Goal: Check status: Check status

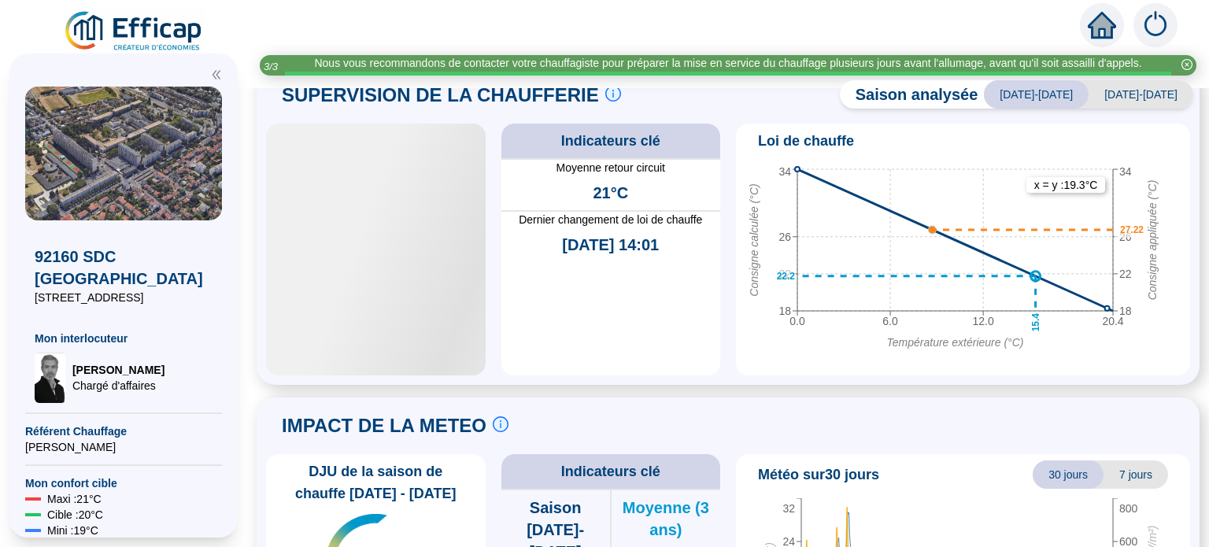
scroll to position [816, 0]
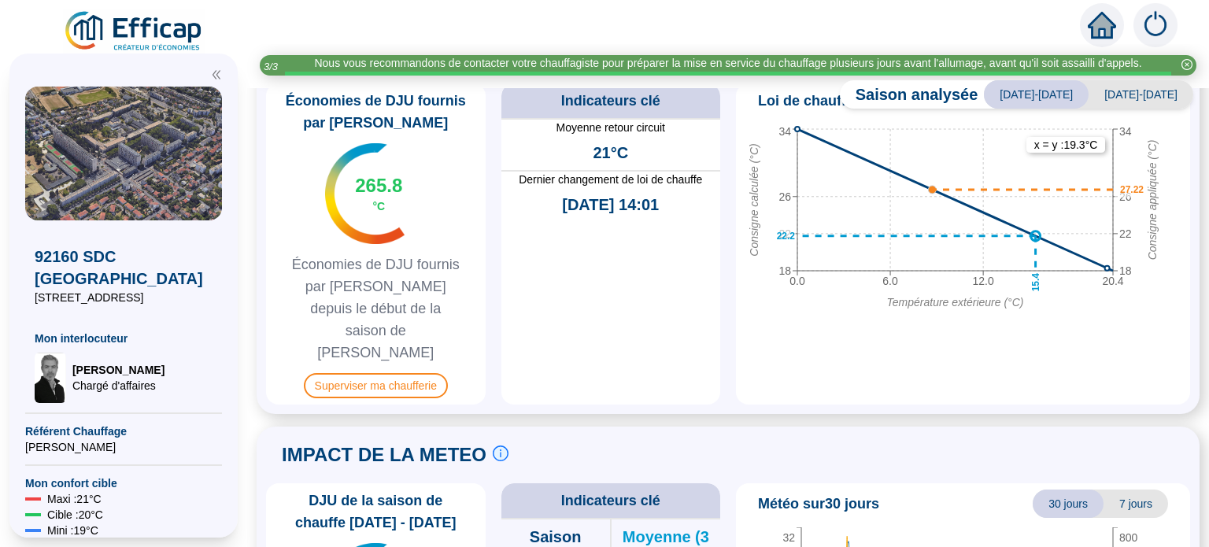
click at [1052, 67] on span "FOE ST1 Bât A & B Chauffage" at bounding box center [1062, 55] width 206 height 24
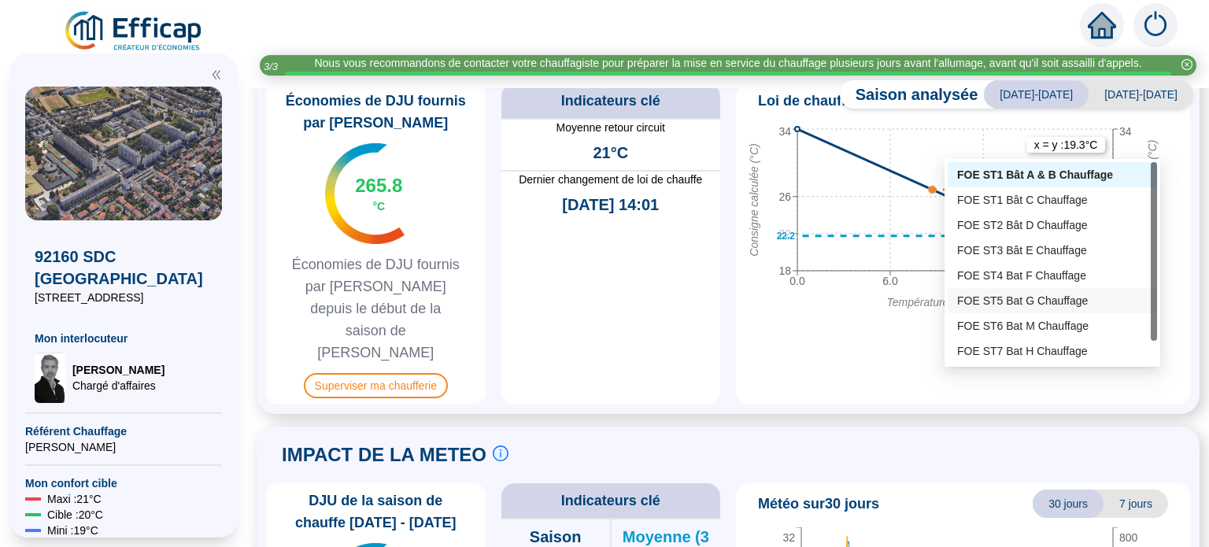
click at [1027, 302] on div "FOE ST5 Bat G Chauffage" at bounding box center [1052, 301] width 191 height 17
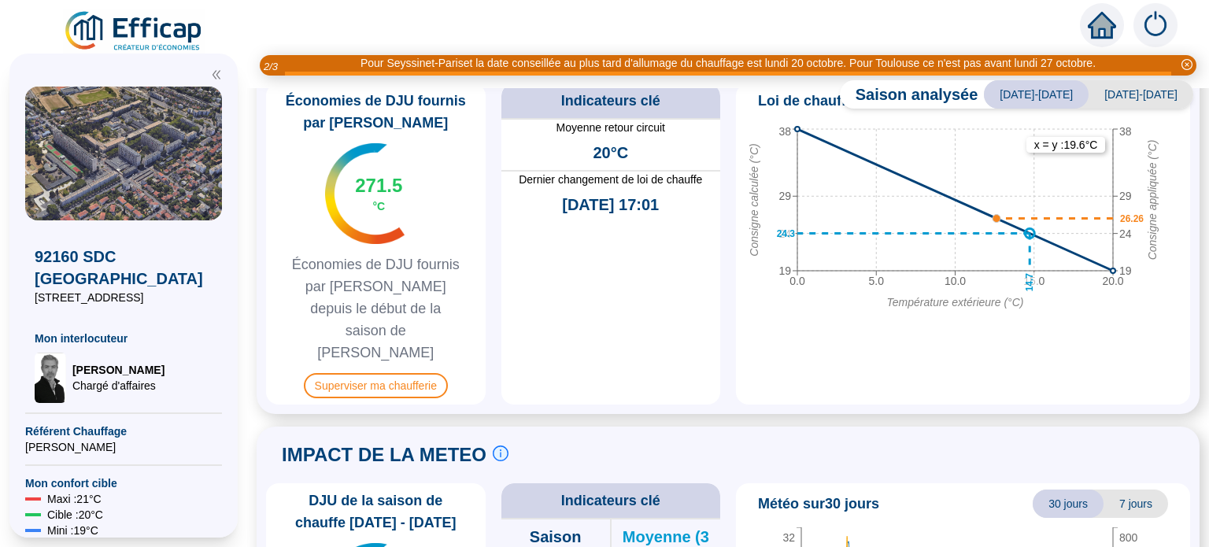
click at [1068, 67] on span "FOE ST5 Bat G Chauffage" at bounding box center [1074, 55] width 183 height 24
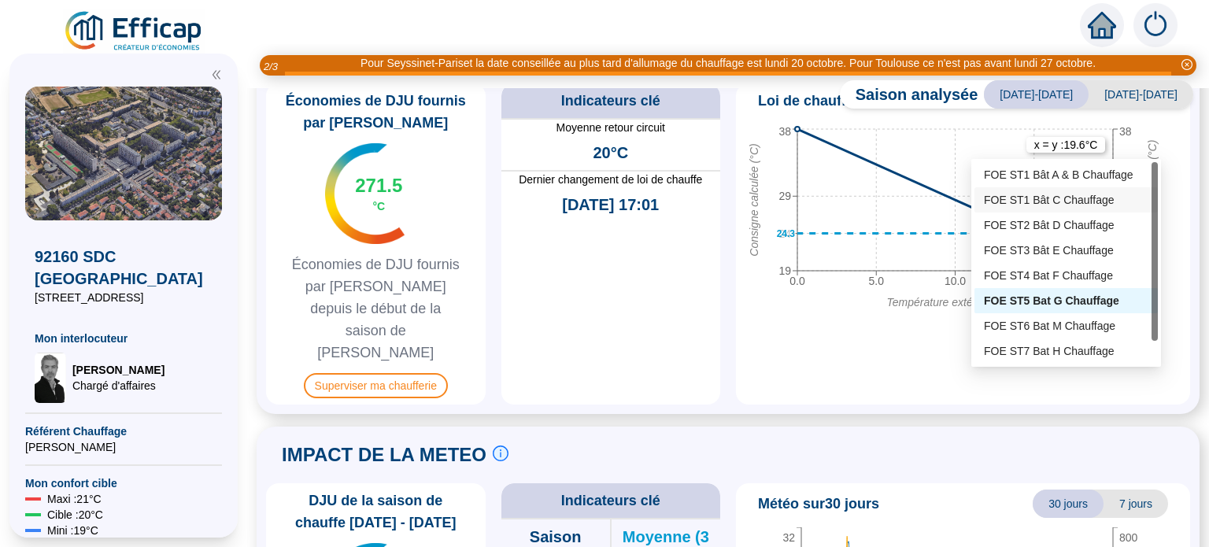
click at [1049, 199] on div "FOE ST1 Bât C Chauffage" at bounding box center [1066, 200] width 165 height 17
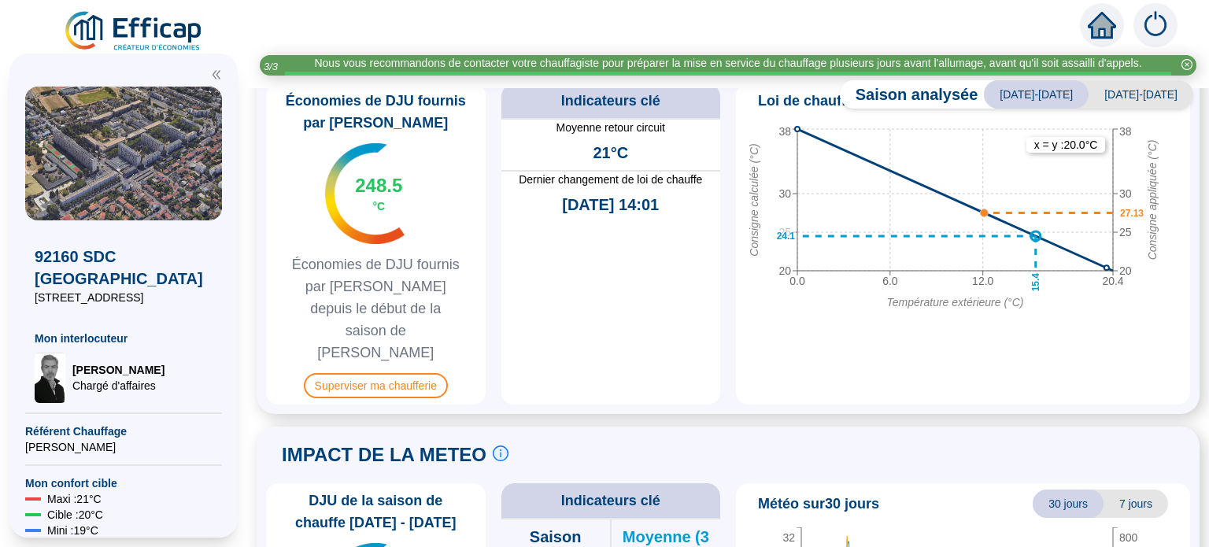
click at [1136, 67] on span "FOE ST1 Bât C Chauffage" at bounding box center [1074, 55] width 182 height 24
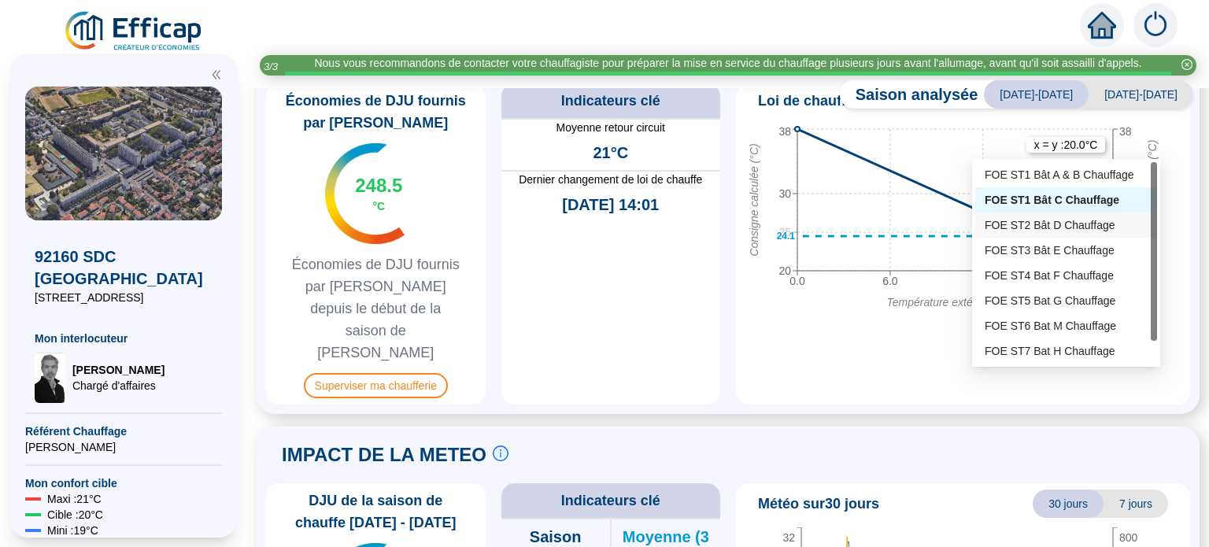
click at [1094, 224] on div "FOE ST2 Bât D Chauffage" at bounding box center [1066, 225] width 163 height 17
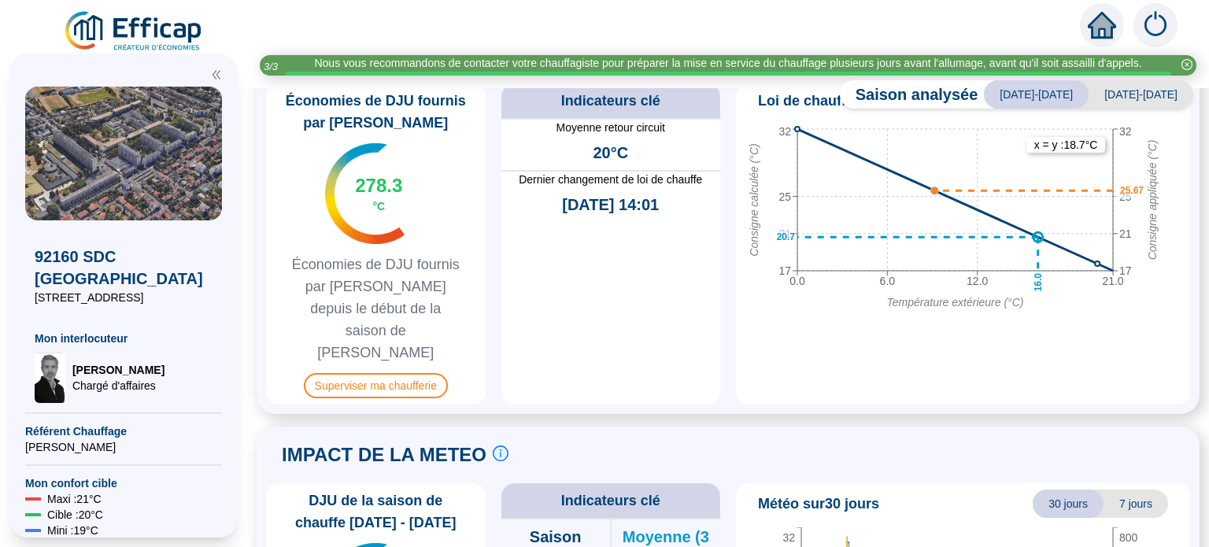
click at [1096, 67] on span "FOE ST2 Bât D Chauffage" at bounding box center [1074, 55] width 182 height 24
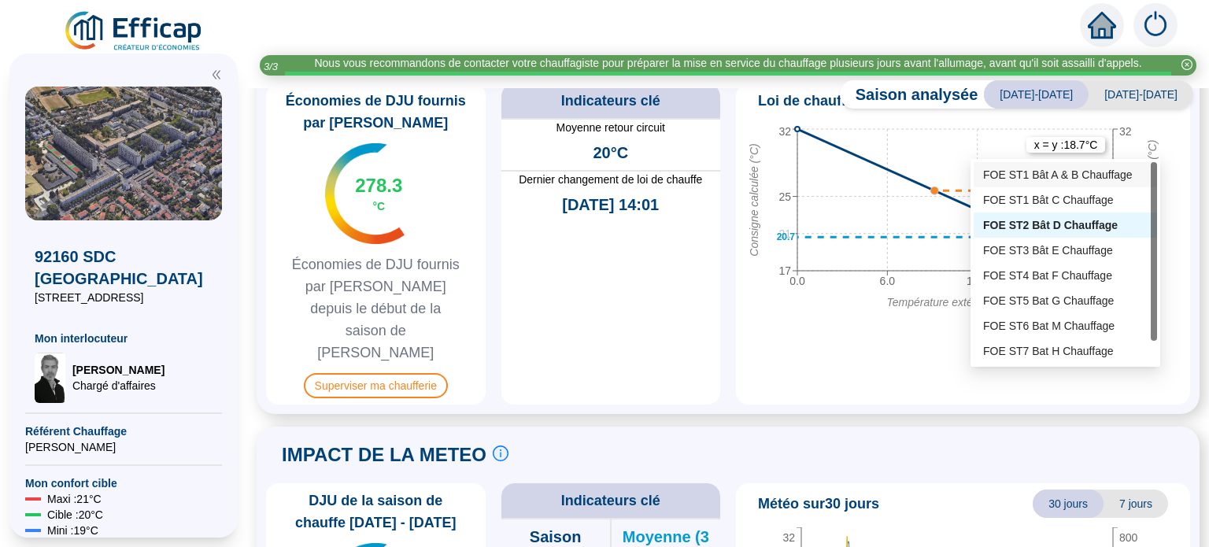
click at [1070, 175] on div "FOE ST1 Bât A & B Chauffage" at bounding box center [1065, 175] width 165 height 17
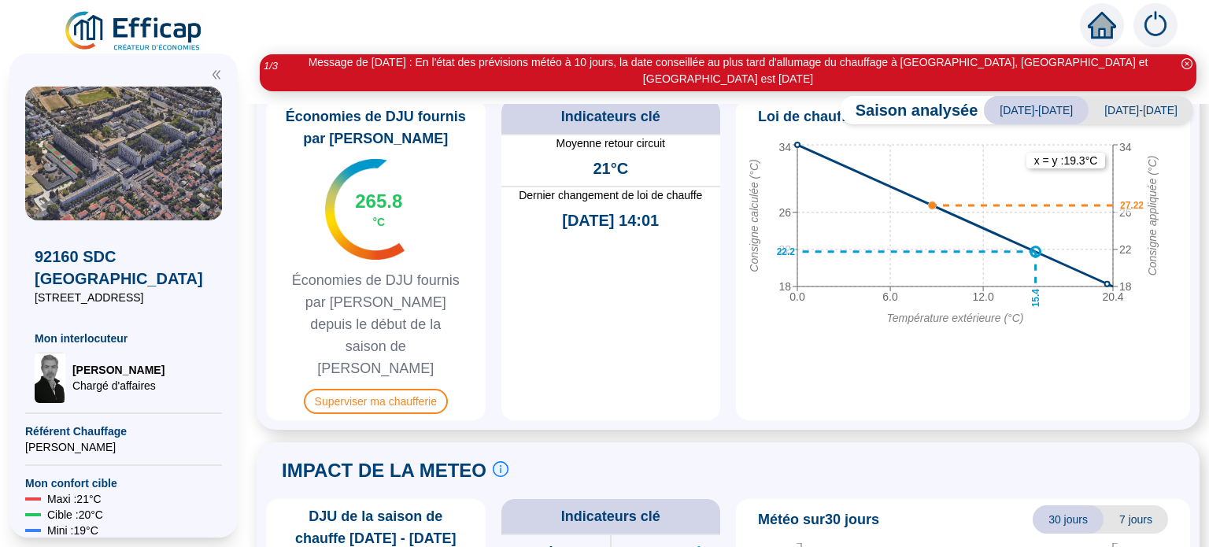
click at [1098, 83] on span "FOE ST1 Bât A & B Chauffage" at bounding box center [1062, 71] width 206 height 24
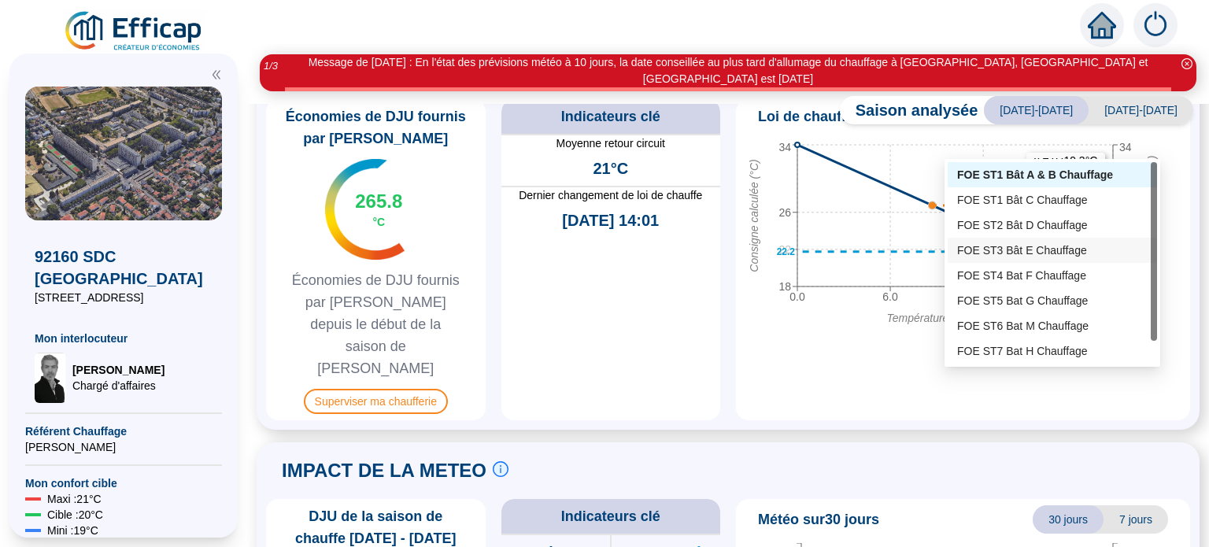
click at [1065, 248] on div "FOE ST3 Bât E Chauffage" at bounding box center [1052, 250] width 191 height 17
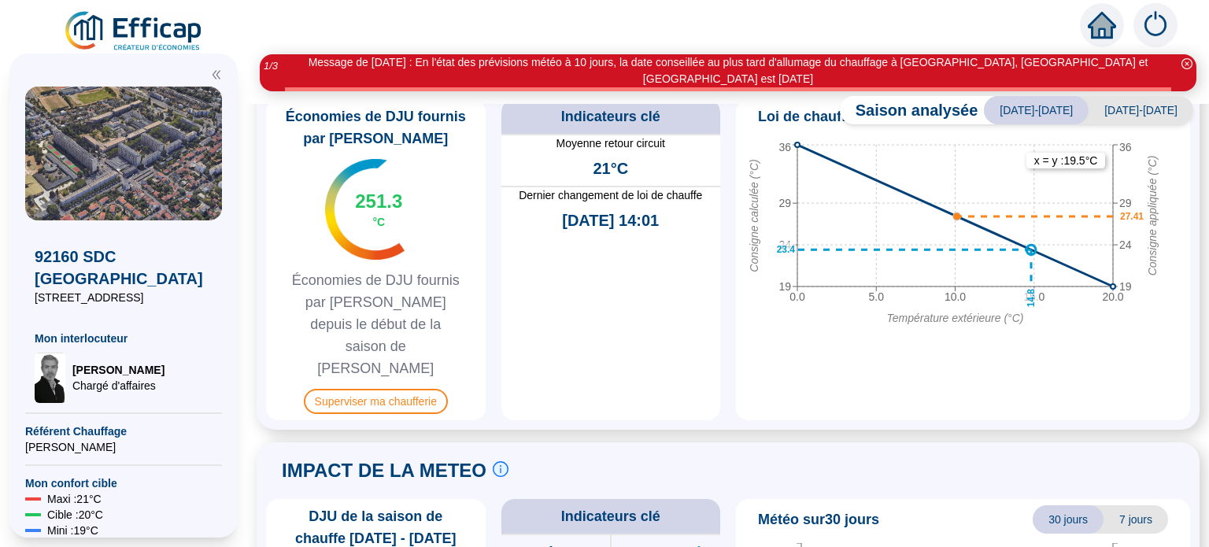
click at [1095, 83] on span "FOE ST3 Bât E Chauffage" at bounding box center [1074, 71] width 181 height 24
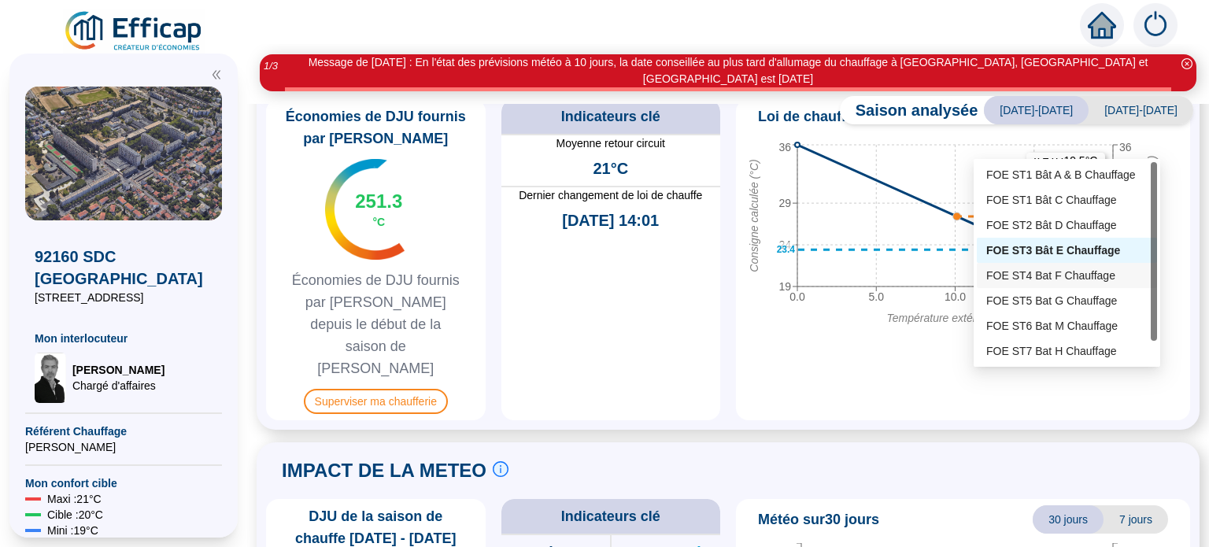
click at [1072, 270] on div "FOE ST4 Bat F Chauffage" at bounding box center [1066, 276] width 161 height 17
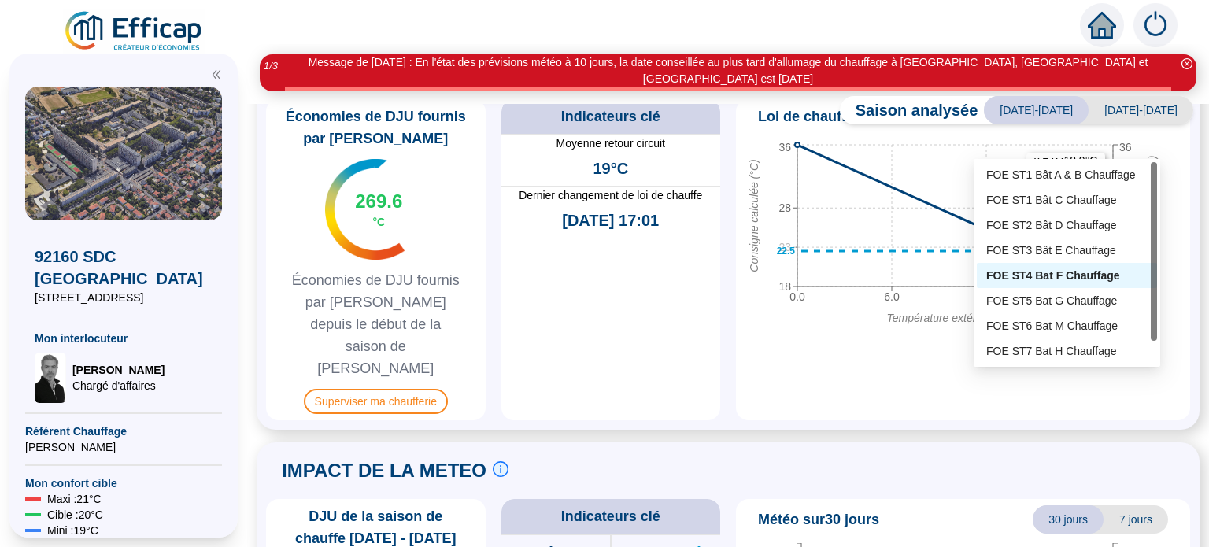
click at [1140, 83] on span "FOE ST4 Bat F Chauffage" at bounding box center [1075, 71] width 180 height 24
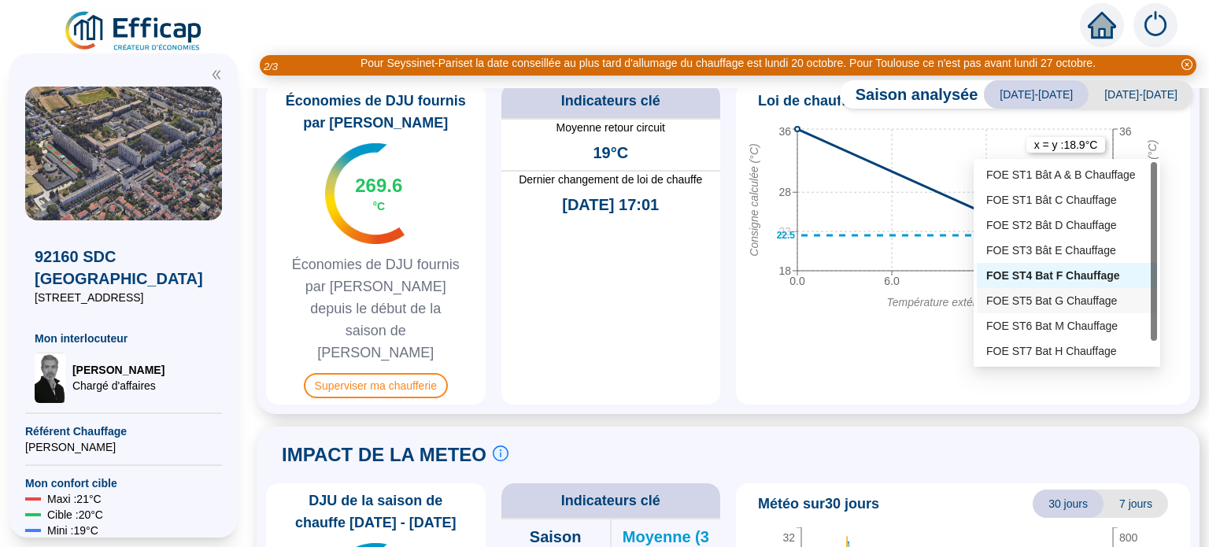
click at [1081, 295] on div "FOE ST5 Bat G Chauffage" at bounding box center [1066, 301] width 161 height 17
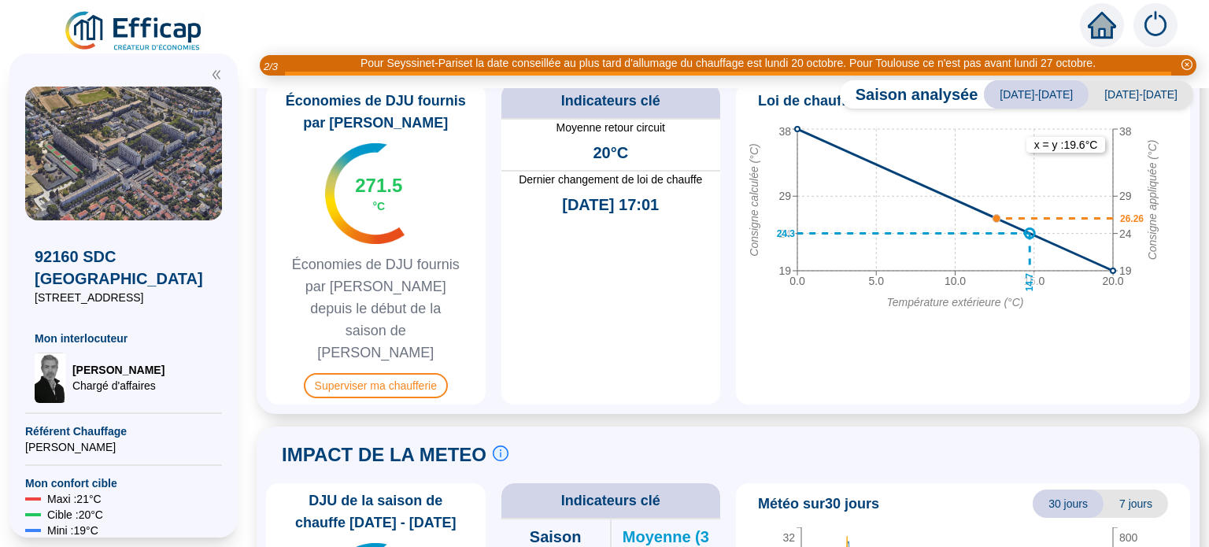
click at [1107, 67] on span "FOE ST5 Bat G Chauffage" at bounding box center [1074, 55] width 183 height 24
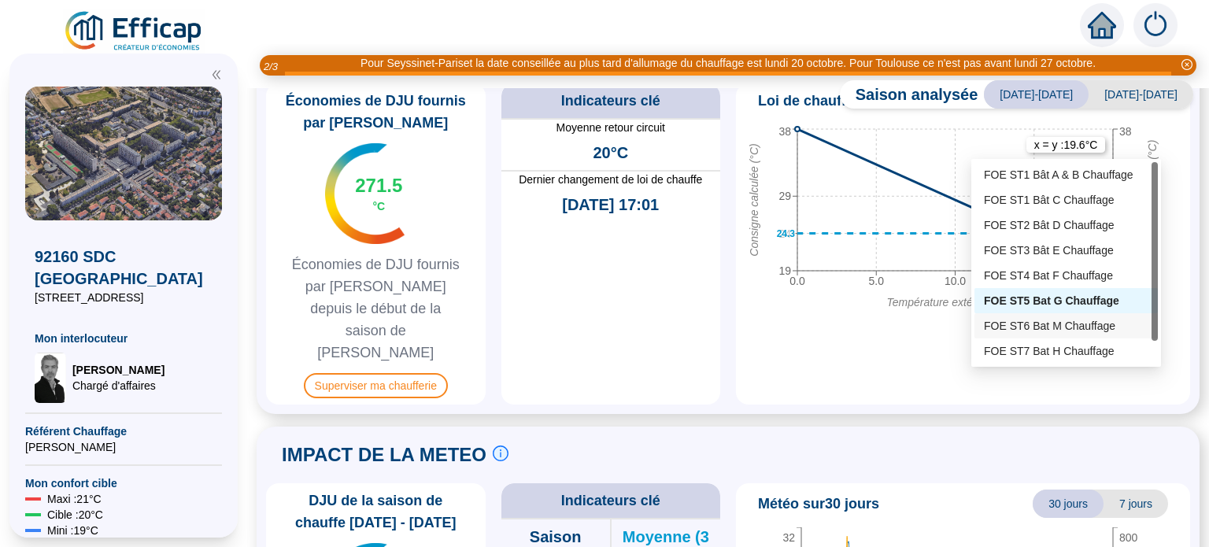
click at [1088, 320] on div "FOE ST6 Bat M Chauffage" at bounding box center [1066, 326] width 165 height 17
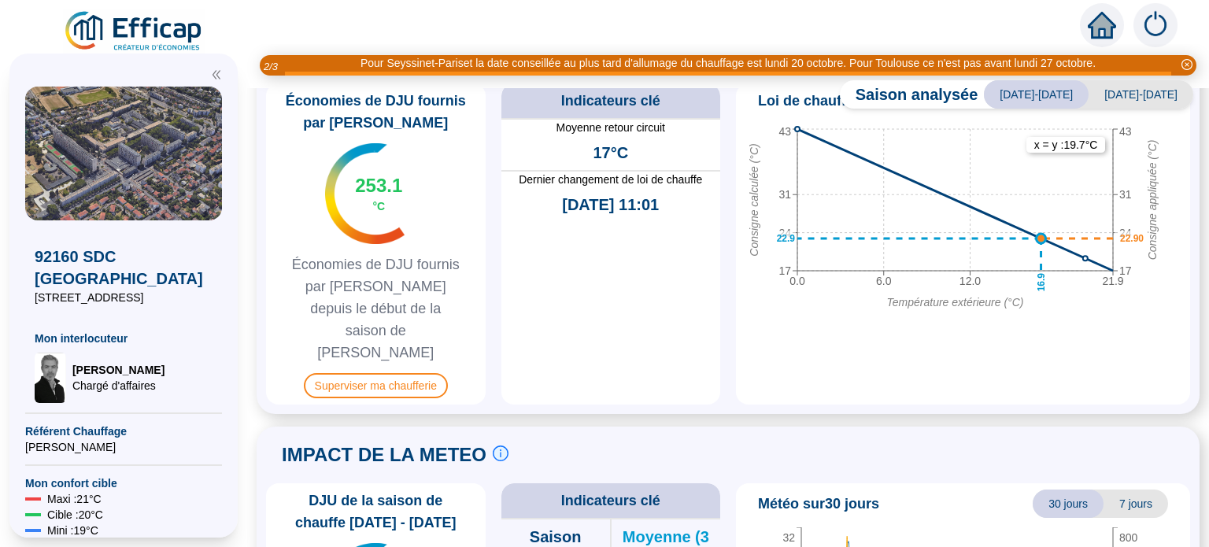
click at [1121, 67] on span "FOE ST6 Bat M Chauffage" at bounding box center [1073, 55] width 183 height 24
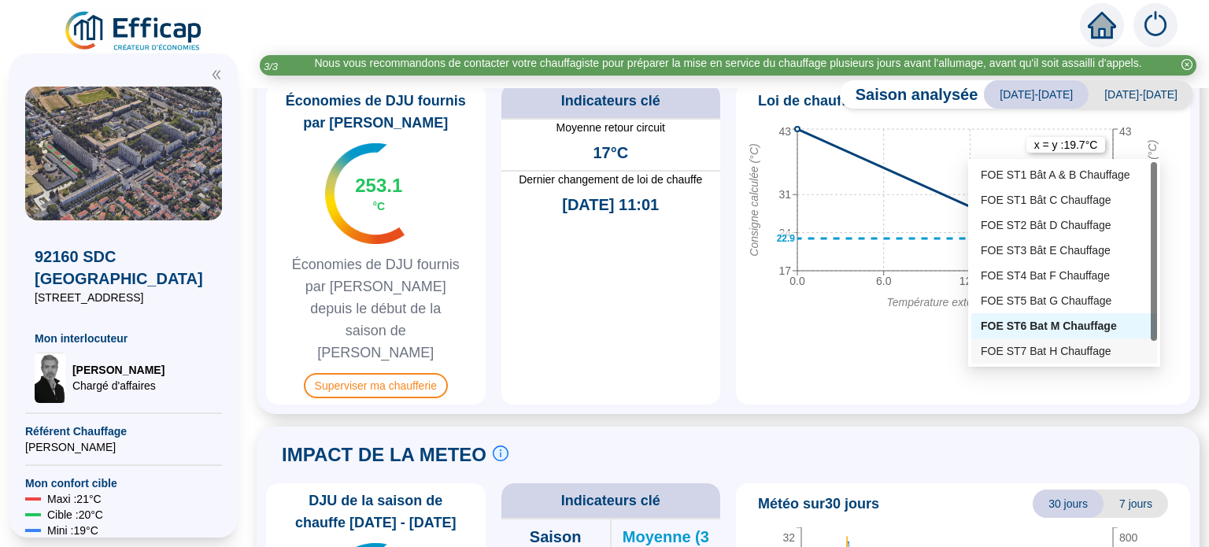
click at [1071, 347] on div "FOE ST7 Bat H Chauffage" at bounding box center [1064, 351] width 167 height 17
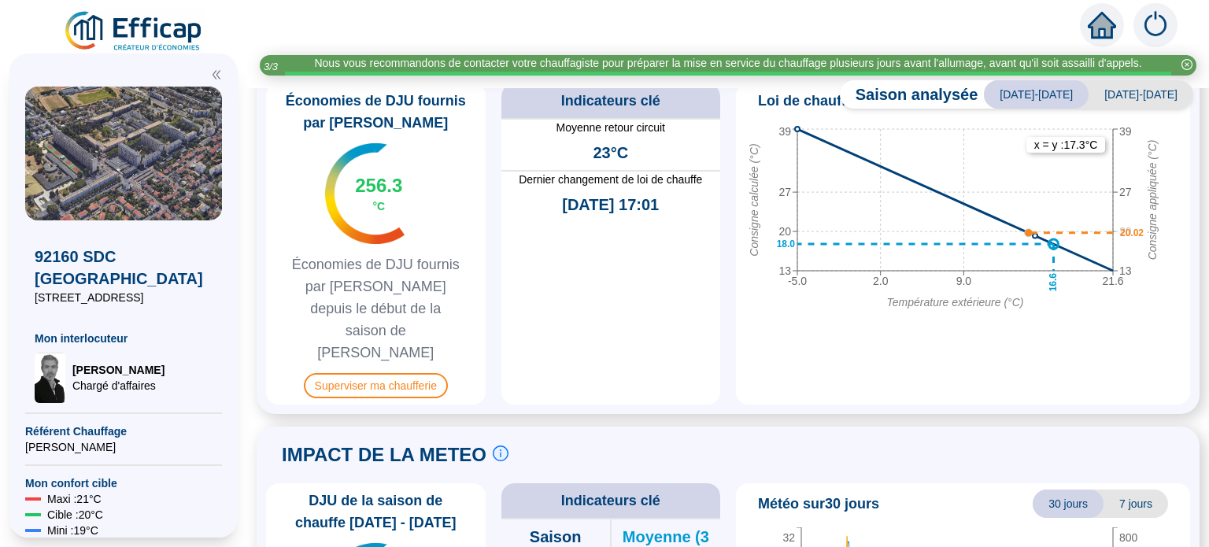
click at [1157, 60] on icon "down" at bounding box center [1161, 54] width 9 height 9
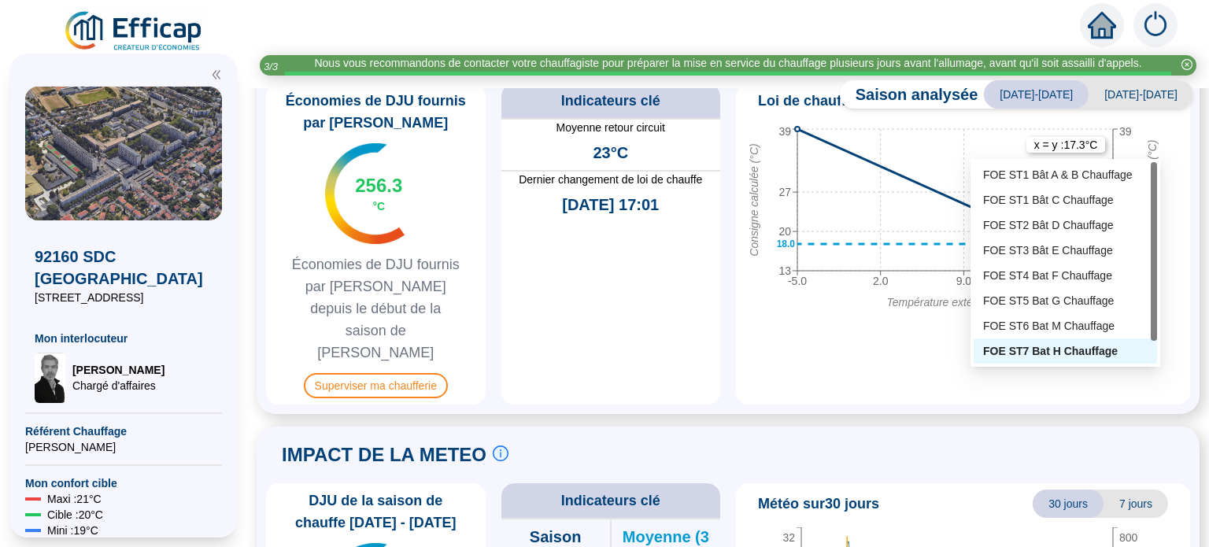
click at [1105, 67] on span "FOE ST7 Bat H Chauffage" at bounding box center [1074, 55] width 182 height 24
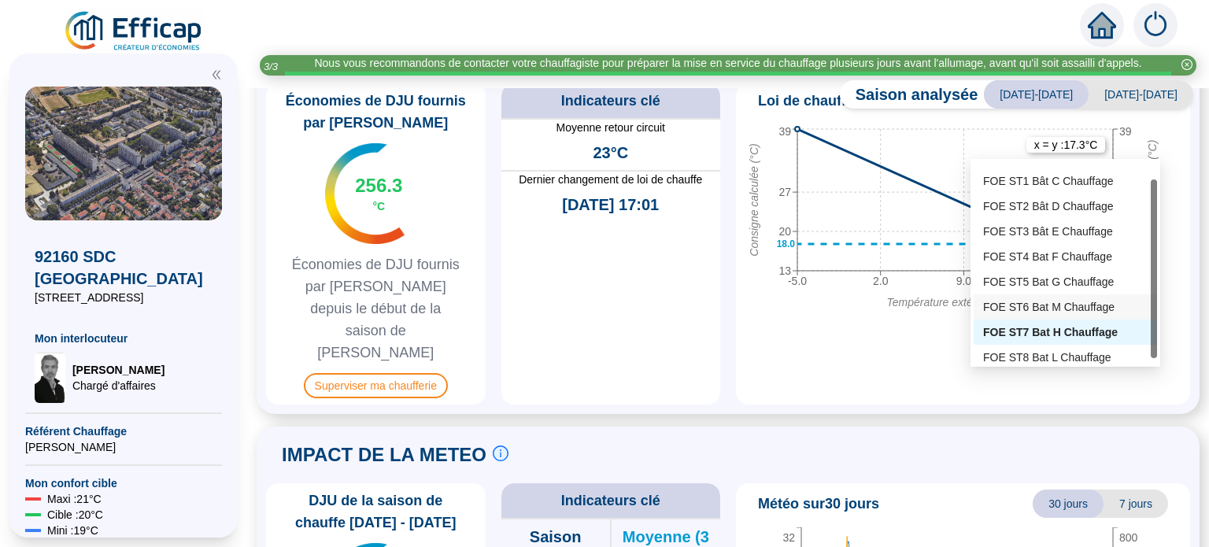
drag, startPoint x: 1154, startPoint y: 327, endPoint x: 1154, endPoint y: 344, distance: 17.3
click at [1154, 344] on div at bounding box center [1154, 269] width 6 height 179
click at [1016, 357] on div "FOE ST8 Bat L Chauffage" at bounding box center [1065, 358] width 165 height 17
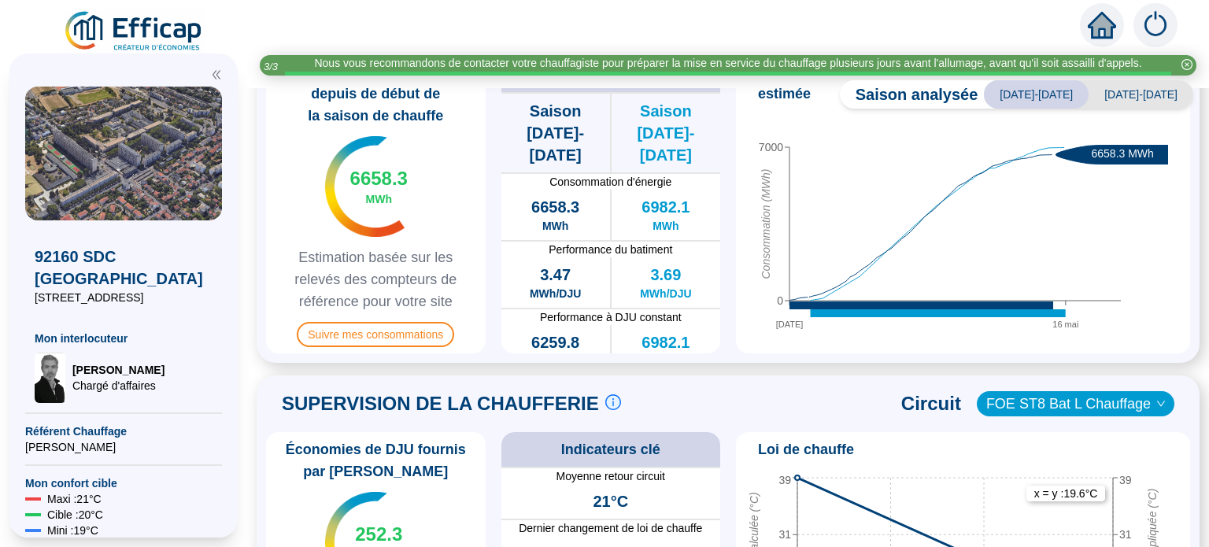
scroll to position [449, 0]
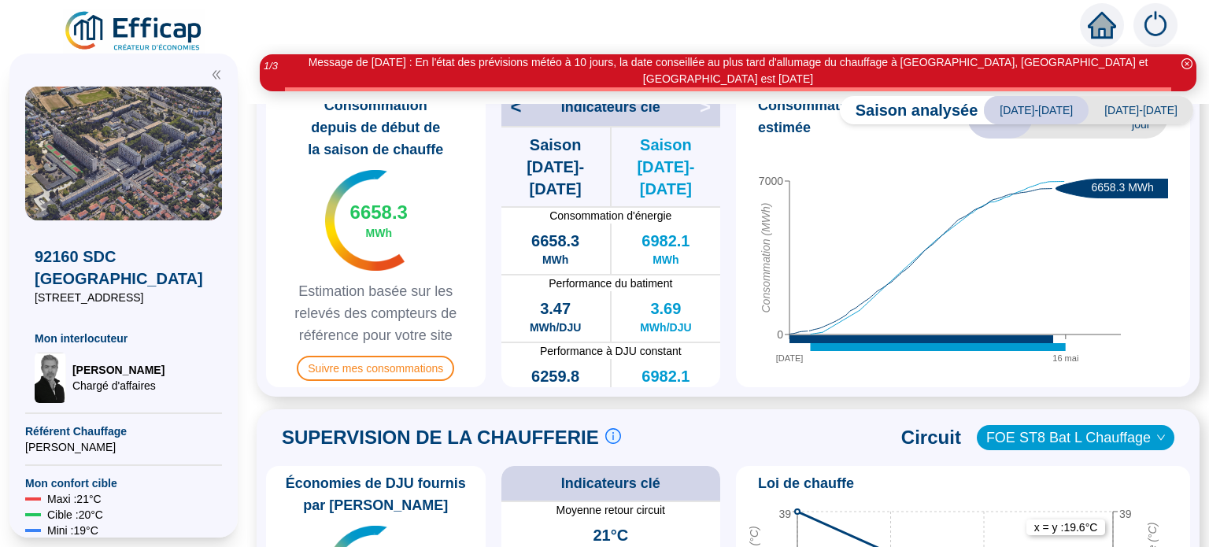
click at [522, 120] on span "<" at bounding box center [512, 106] width 20 height 25
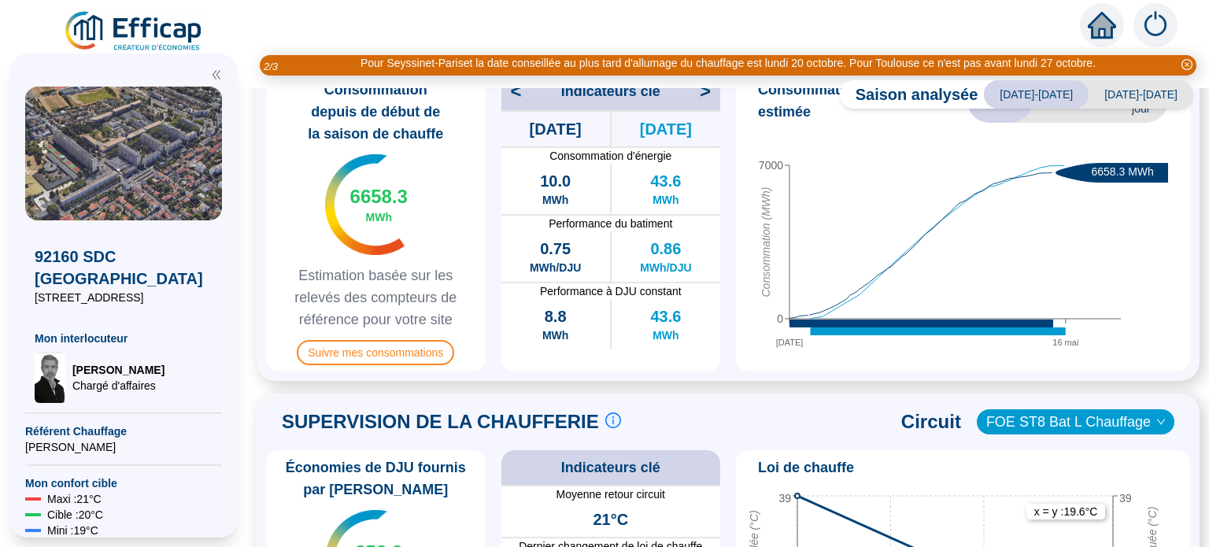
click at [522, 104] on span "<" at bounding box center [512, 91] width 20 height 25
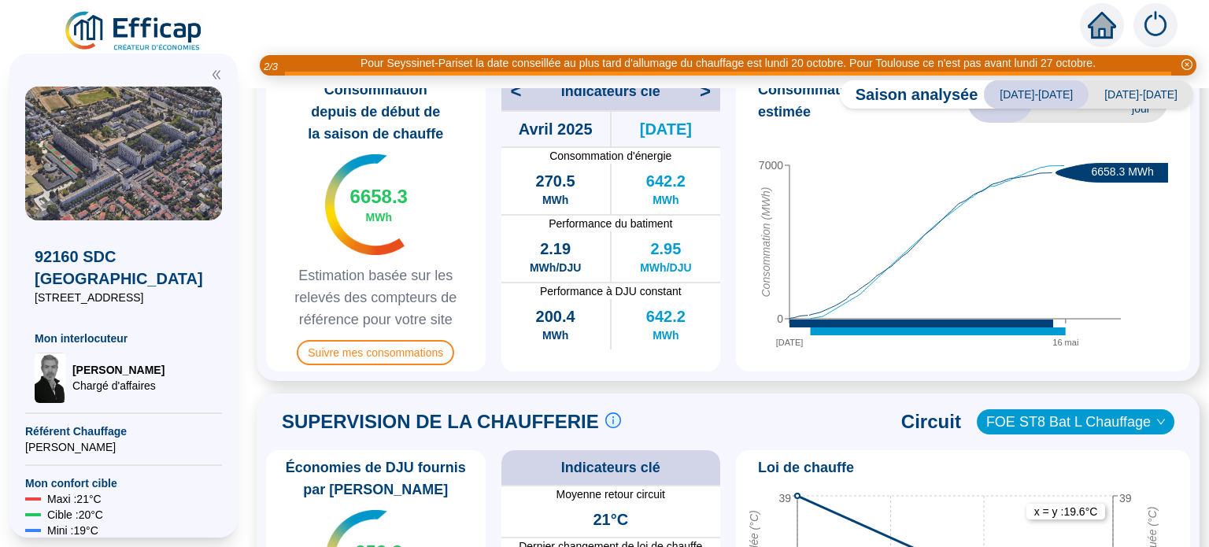
click at [522, 104] on span "<" at bounding box center [512, 91] width 20 height 25
click at [705, 104] on span ">" at bounding box center [710, 91] width 20 height 25
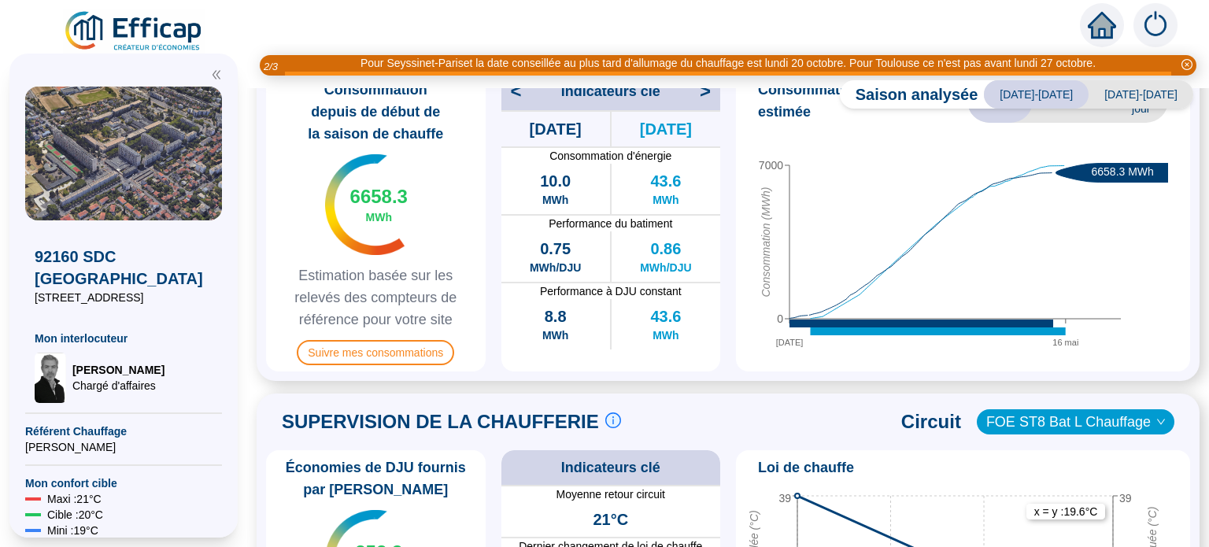
click at [705, 104] on span ">" at bounding box center [710, 91] width 20 height 25
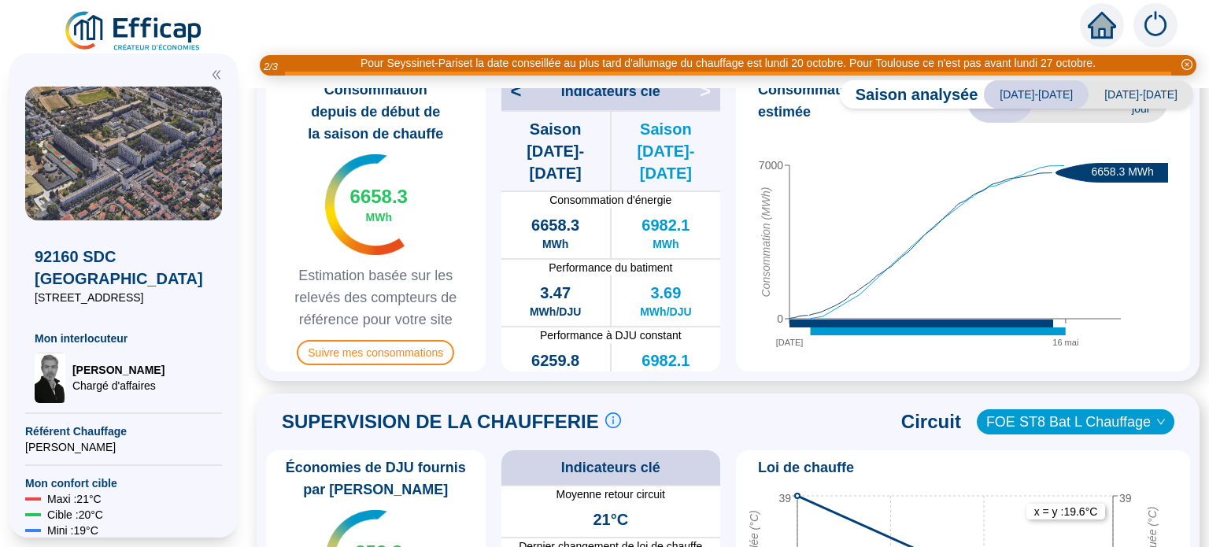
click at [705, 104] on span ">" at bounding box center [710, 91] width 20 height 25
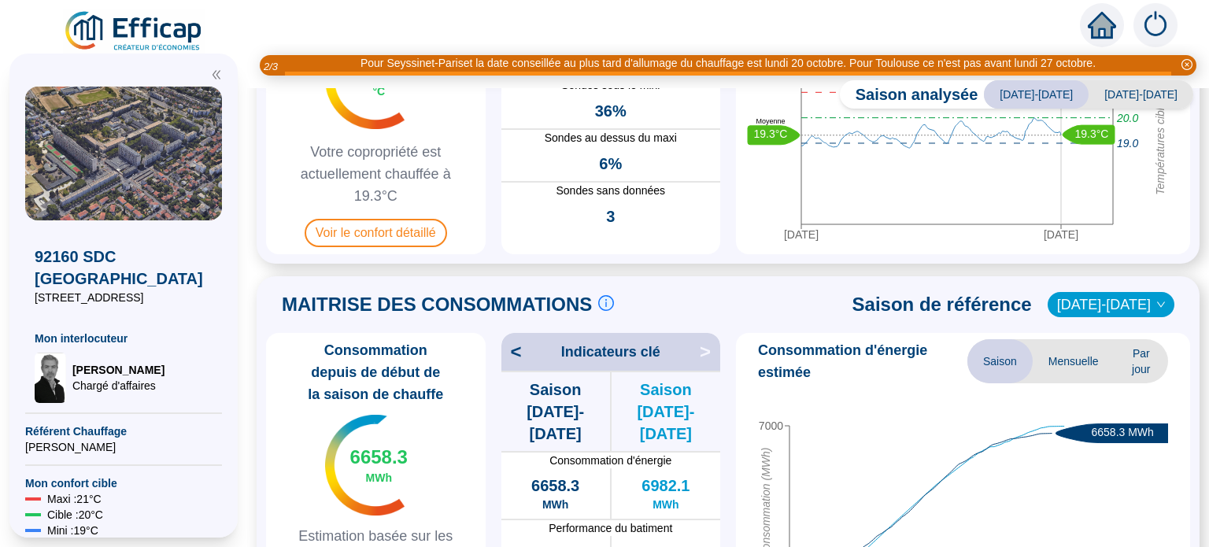
scroll to position [186, 0]
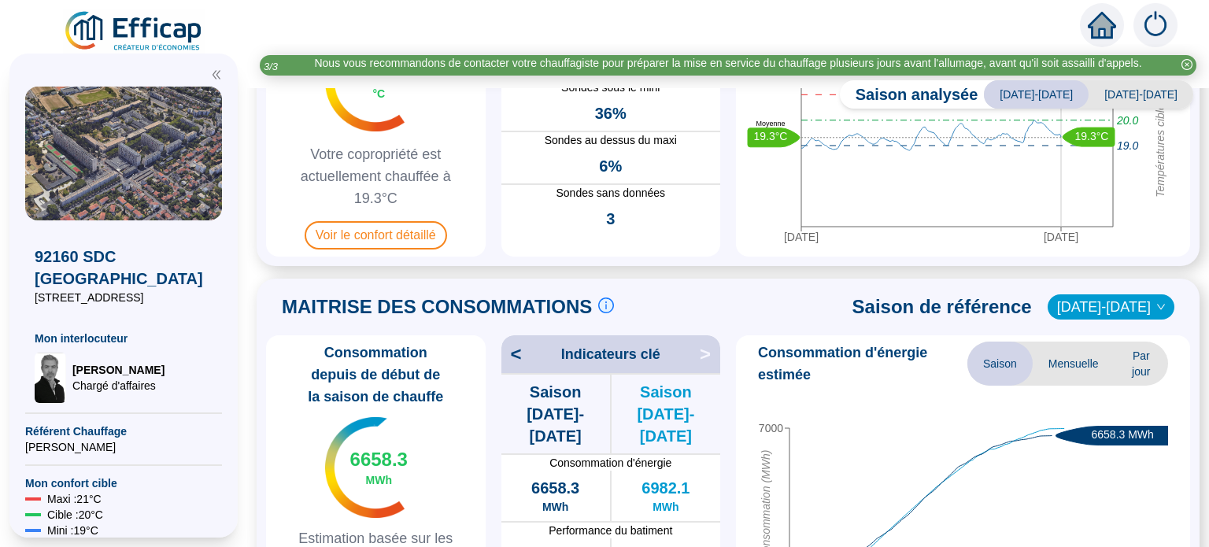
click at [1124, 101] on span "[DATE]-[DATE]" at bounding box center [1141, 94] width 105 height 28
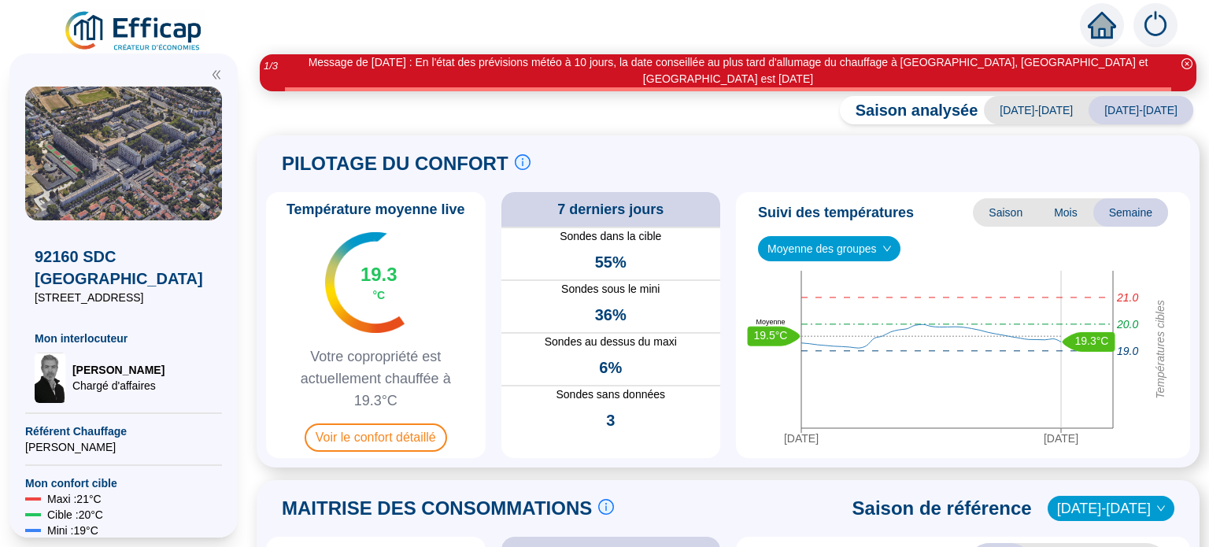
scroll to position [0, 0]
